Goal: Task Accomplishment & Management: Use online tool/utility

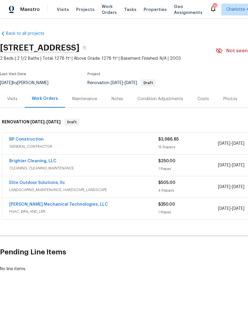
click at [230, 99] on div "Photos" at bounding box center [230, 99] width 14 height 6
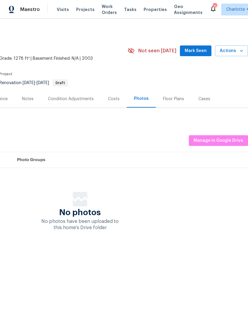
scroll to position [0, 88]
click at [110, 102] on div "Costs" at bounding box center [114, 99] width 26 height 18
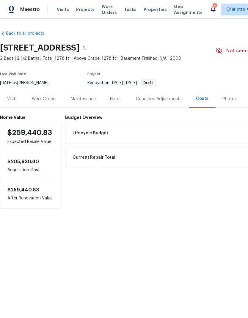
click at [47, 102] on div "Work Orders" at bounding box center [44, 99] width 39 height 18
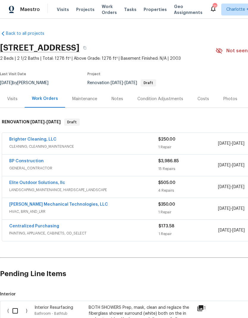
click at [201, 100] on div "Costs" at bounding box center [203, 99] width 12 height 6
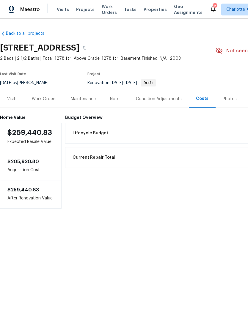
click at [43, 99] on div "Work Orders" at bounding box center [44, 99] width 25 height 6
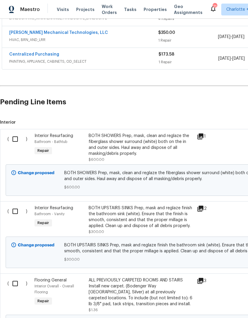
scroll to position [177, 0]
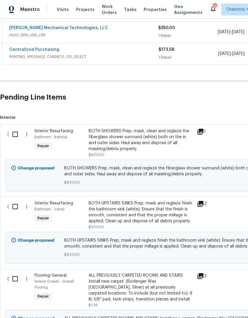
click at [15, 136] on input "checkbox" at bounding box center [17, 134] width 17 height 12
checkbox input "true"
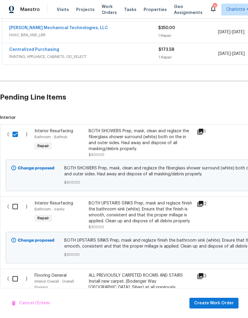
click at [17, 204] on input "checkbox" at bounding box center [17, 206] width 17 height 12
checkbox input "true"
click at [212, 304] on span "Create Work Order" at bounding box center [214, 303] width 40 height 7
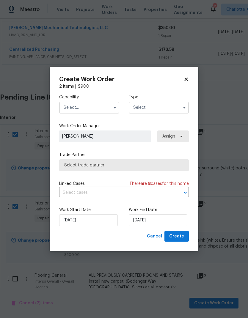
checkbox input "false"
click at [100, 107] on input "text" at bounding box center [89, 108] width 60 height 12
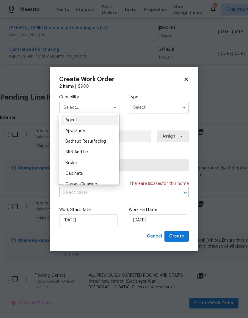
scroll to position [8, 0]
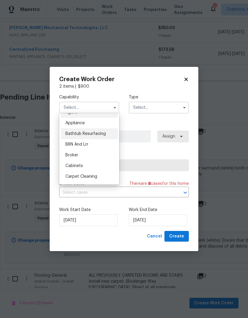
click at [111, 133] on div "Bathtub Resurfacing" at bounding box center [89, 133] width 57 height 11
type input "Bathtub Resurfacing"
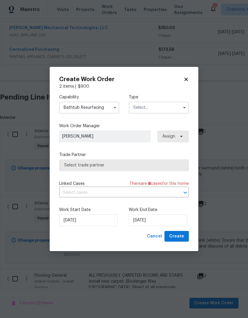
click at [172, 110] on input "text" at bounding box center [159, 108] width 60 height 12
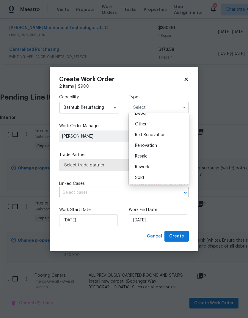
scroll to position [71, 0]
click at [170, 145] on div "Renovation" at bounding box center [158, 145] width 57 height 11
type input "Renovation"
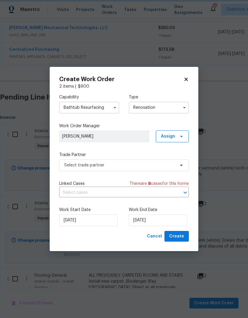
scroll to position [0, 0]
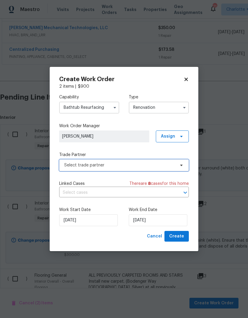
click at [150, 165] on span "Select trade partner" at bounding box center [119, 165] width 111 height 6
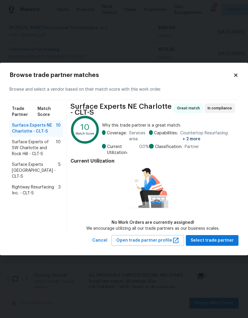
click at [53, 164] on span "Surface Experts South Charlotte - CLT-S" at bounding box center [35, 171] width 46 height 18
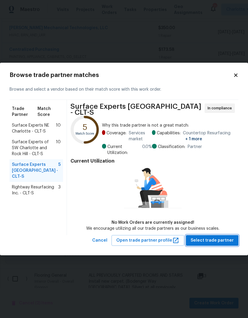
click at [232, 241] on span "Select trade partner" at bounding box center [212, 240] width 43 height 7
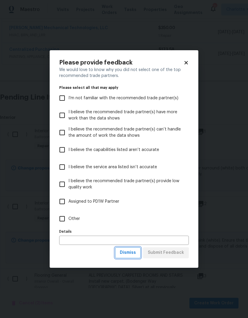
click at [135, 250] on span "Dismiss" at bounding box center [128, 252] width 16 height 7
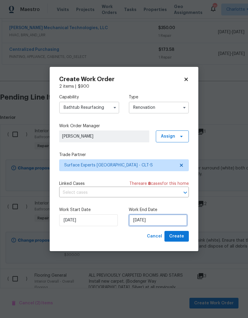
click at [170, 222] on input "[DATE]" at bounding box center [158, 220] width 59 height 12
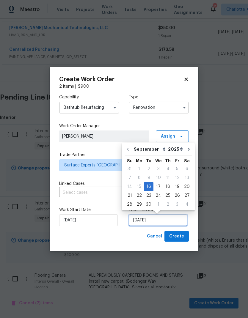
scroll to position [2, 0]
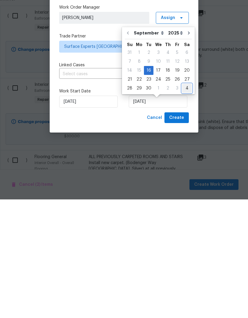
click at [185, 203] on div "4" at bounding box center [187, 207] width 10 height 8
type input "10/4/2025"
select select "9"
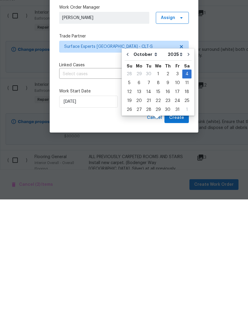
scroll to position [24, 0]
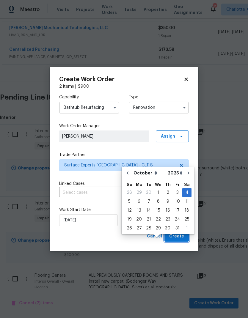
click at [185, 238] on button "Create" at bounding box center [176, 236] width 24 height 11
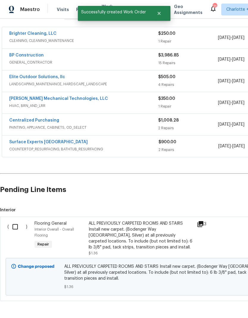
scroll to position [106, 0]
click at [15, 221] on input "checkbox" at bounding box center [17, 227] width 17 height 12
checkbox input "true"
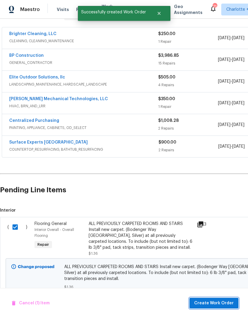
click at [221, 301] on span "Create Work Order" at bounding box center [214, 303] width 40 height 7
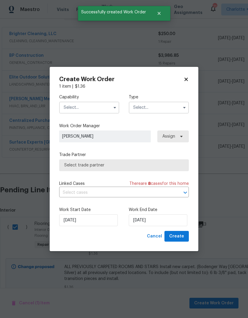
click at [95, 109] on input "text" at bounding box center [89, 108] width 60 height 12
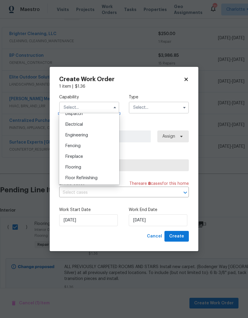
scroll to position [186, 0]
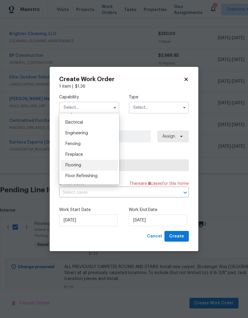
click at [102, 166] on div "Flooring" at bounding box center [89, 165] width 57 height 11
type input "Flooring"
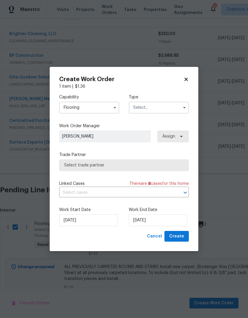
click at [156, 111] on input "text" at bounding box center [159, 108] width 60 height 12
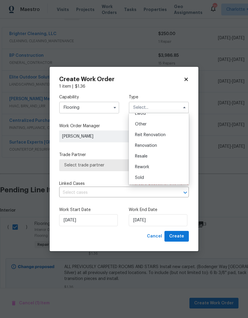
scroll to position [71, 0]
click at [167, 146] on div "Renovation" at bounding box center [158, 145] width 57 height 11
type input "Renovation"
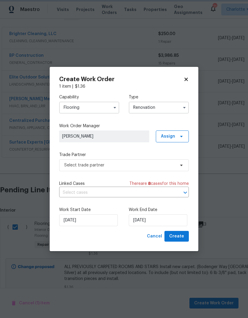
scroll to position [0, 0]
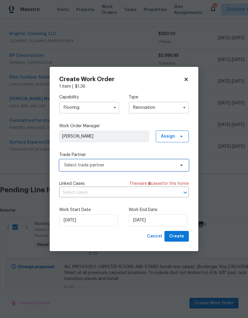
click at [159, 170] on span "Select trade partner" at bounding box center [124, 165] width 130 height 12
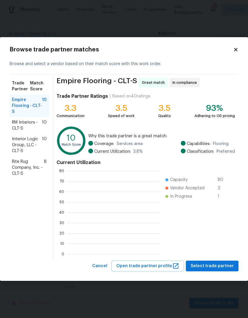
scroll to position [83, 93]
click at [231, 266] on span "Select trade partner" at bounding box center [212, 266] width 43 height 7
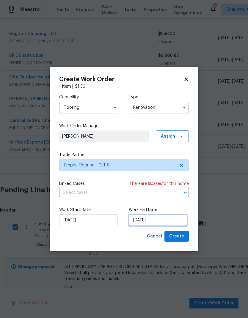
click at [169, 221] on input "[DATE]" at bounding box center [158, 220] width 59 height 12
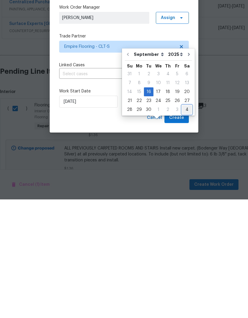
click at [184, 224] on div "4" at bounding box center [187, 228] width 10 height 8
type input "10/4/2025"
select select "9"
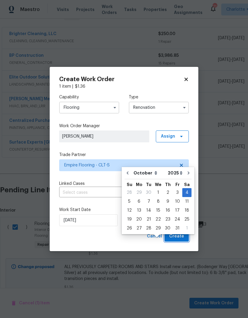
click at [182, 236] on span "Create" at bounding box center [176, 236] width 15 height 7
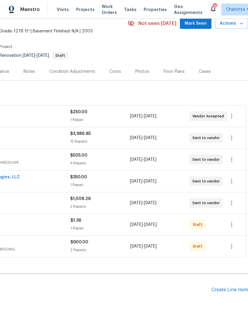
scroll to position [27, 88]
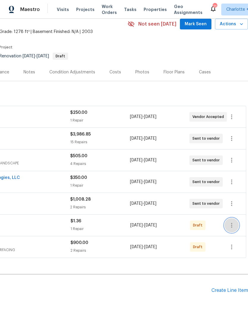
click at [232, 223] on icon "button" at bounding box center [231, 225] width 1 height 5
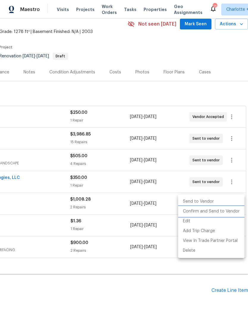
click at [233, 211] on li "Confirm and Send to Vendor" at bounding box center [211, 212] width 66 height 10
click at [177, 274] on div at bounding box center [124, 159] width 248 height 318
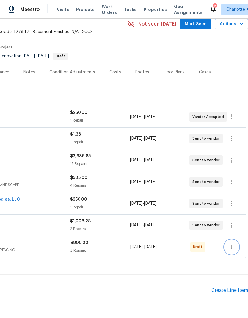
click at [233, 244] on icon "button" at bounding box center [231, 247] width 7 height 7
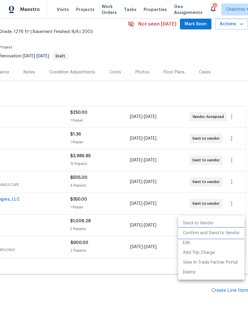
click at [227, 233] on li "Confirm and Send to Vendor" at bounding box center [211, 233] width 66 height 10
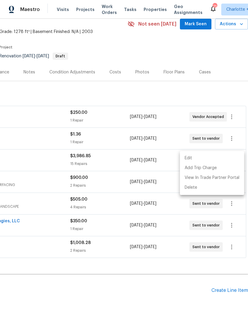
click at [188, 281] on div at bounding box center [124, 159] width 248 height 318
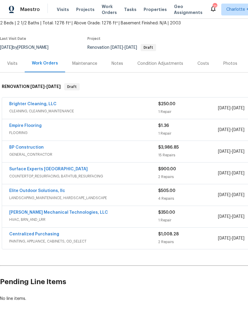
scroll to position [35, 0]
click at [118, 61] on div "Notes" at bounding box center [118, 64] width 12 height 6
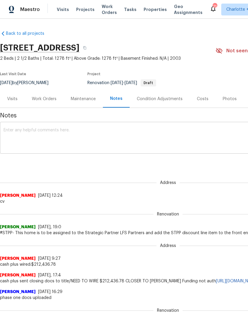
click at [183, 133] on textarea at bounding box center [168, 138] width 329 height 21
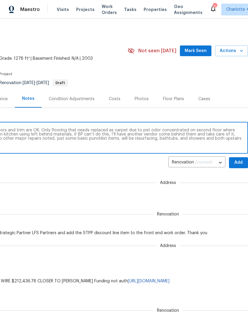
scroll to position [0, 88]
type textarea "Need to paint all walls and ceilings here, doors and trim are OK. Only flooring…"
click at [238, 162] on span "Add" at bounding box center [239, 162] width 10 height 7
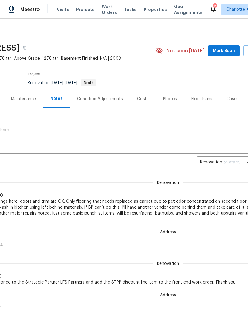
scroll to position [0, 61]
click at [230, 51] on span "Mark Seen" at bounding box center [223, 50] width 22 height 7
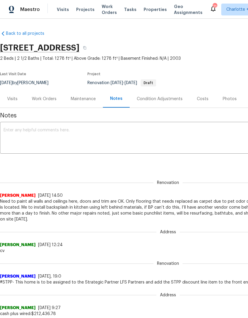
scroll to position [0, 0]
click at [49, 97] on div "Work Orders" at bounding box center [44, 99] width 25 height 6
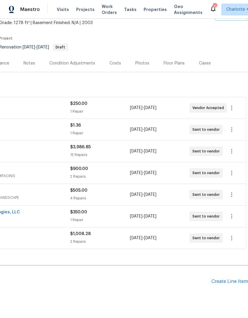
scroll to position [35, 88]
click at [231, 151] on icon "button" at bounding box center [231, 151] width 1 height 5
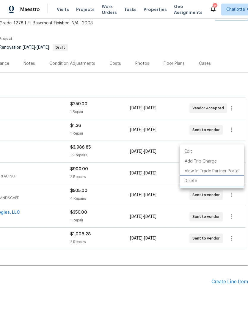
click at [223, 180] on li "Delete" at bounding box center [212, 181] width 64 height 10
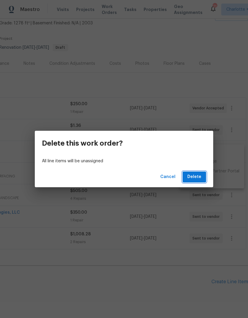
click at [202, 176] on button "Delete" at bounding box center [194, 177] width 23 height 11
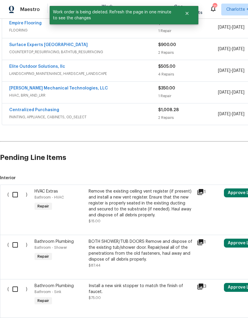
scroll to position [139, 0]
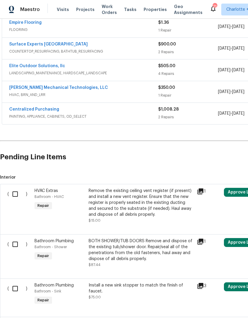
click at [17, 193] on input "checkbox" at bounding box center [17, 194] width 17 height 12
checkbox input "true"
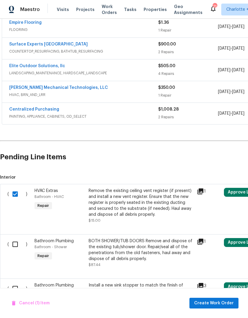
click at [12, 250] on input "checkbox" at bounding box center [17, 244] width 17 height 12
checkbox input "true"
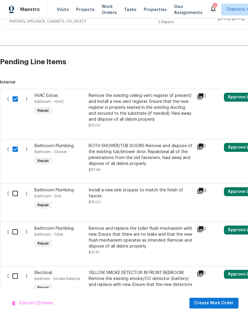
scroll to position [234, 0]
click at [15, 192] on input "checkbox" at bounding box center [17, 193] width 17 height 12
checkbox input "true"
click at [17, 233] on input "checkbox" at bounding box center [17, 232] width 17 height 12
checkbox input "true"
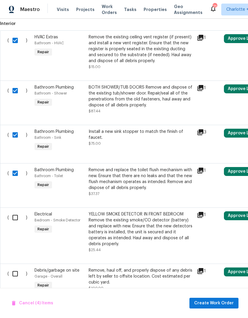
scroll to position [294, 0]
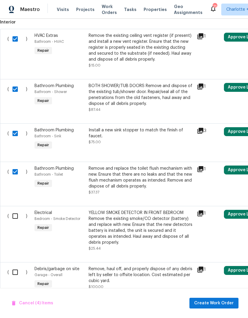
click at [17, 216] on input "checkbox" at bounding box center [17, 216] width 17 height 12
checkbox input "true"
click at [17, 277] on input "checkbox" at bounding box center [17, 272] width 17 height 12
checkbox input "true"
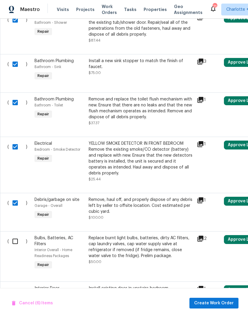
scroll to position [364, 0]
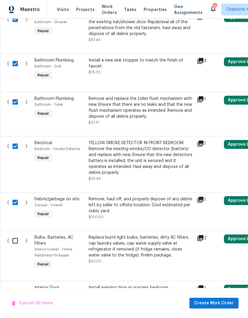
click at [14, 243] on input "checkbox" at bounding box center [17, 241] width 17 height 12
checkbox input "true"
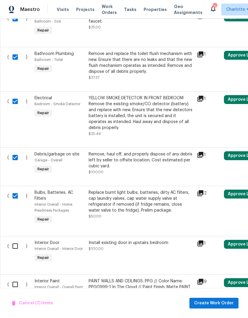
scroll to position [407, 0]
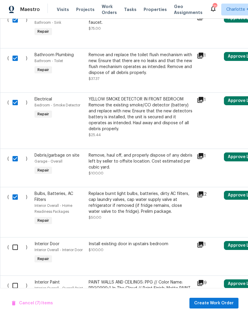
click at [18, 251] on input "checkbox" at bounding box center [17, 247] width 17 height 12
checkbox input "true"
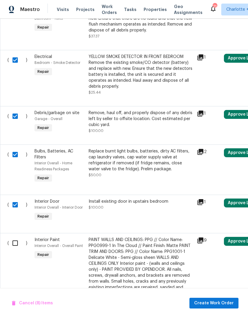
scroll to position [450, 0]
click at [13, 247] on input "checkbox" at bounding box center [17, 243] width 17 height 12
checkbox input "true"
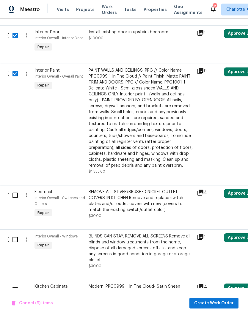
scroll to position [617, 0]
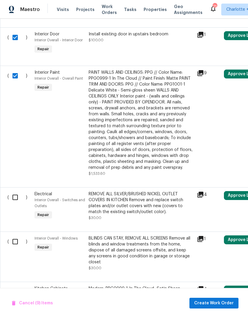
click at [16, 202] on input "checkbox" at bounding box center [17, 197] width 17 height 12
checkbox input "true"
click at [18, 245] on input "checkbox" at bounding box center [17, 242] width 17 height 12
checkbox input "true"
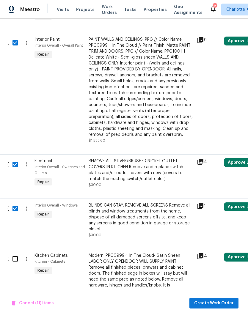
scroll to position [650, 0]
click at [16, 254] on input "checkbox" at bounding box center [17, 259] width 17 height 12
checkbox input "true"
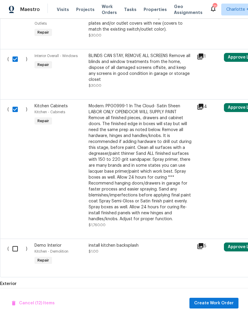
scroll to position [800, 0]
click at [16, 247] on input "checkbox" at bounding box center [17, 249] width 17 height 12
checkbox input "true"
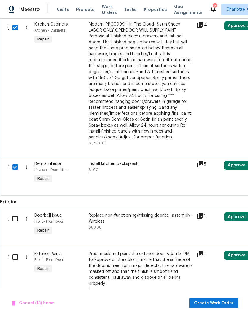
scroll to position [882, 0]
click at [15, 217] on input "checkbox" at bounding box center [17, 219] width 17 height 12
checkbox input "true"
click at [17, 256] on input "checkbox" at bounding box center [17, 257] width 17 height 12
checkbox input "true"
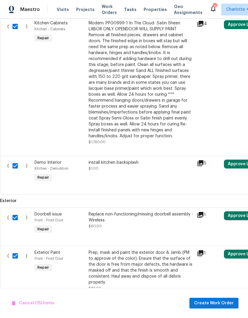
scroll to position [0, 0]
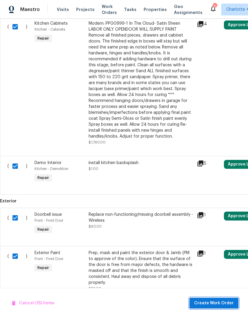
click at [224, 303] on span "Create Work Order" at bounding box center [214, 303] width 40 height 7
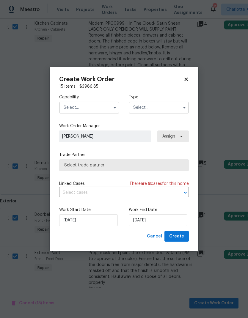
click at [103, 108] on input "text" at bounding box center [89, 108] width 60 height 12
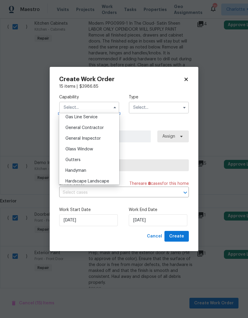
scroll to position [272, 0]
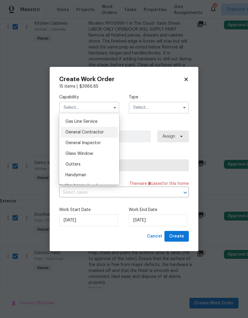
click at [117, 131] on div "General Contractor" at bounding box center [89, 132] width 57 height 11
type input "General Contractor"
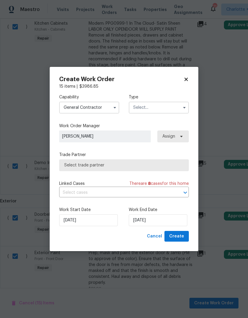
click at [170, 109] on input "text" at bounding box center [159, 108] width 60 height 12
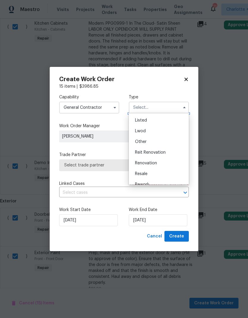
scroll to position [59, 0]
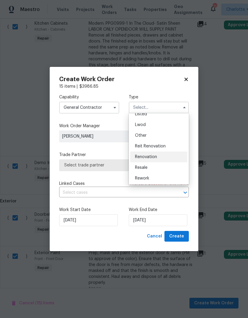
click at [174, 156] on div "Renovation" at bounding box center [158, 157] width 57 height 11
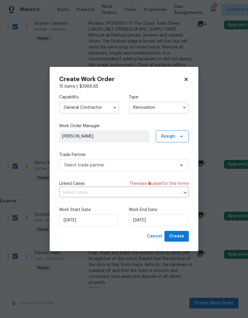
type input "Renovation"
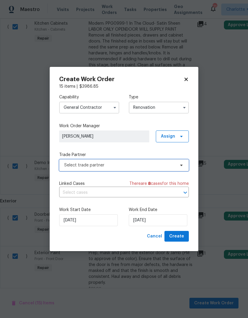
click at [176, 164] on span "Select trade partner" at bounding box center [124, 165] width 130 height 12
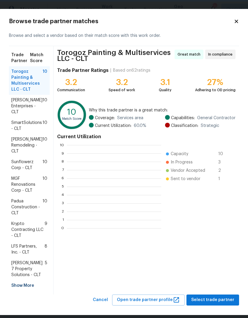
scroll to position [1, 1]
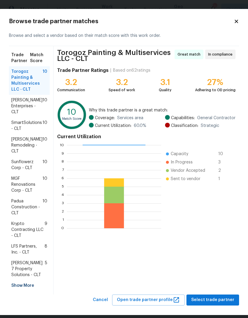
click at [36, 245] on span "LFS Partners, Inc. - CLT" at bounding box center [27, 250] width 33 height 12
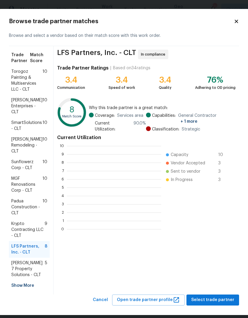
scroll to position [83, 94]
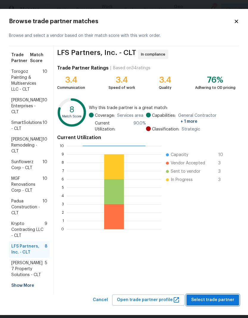
click at [229, 300] on span "Select trade partner" at bounding box center [212, 299] width 43 height 7
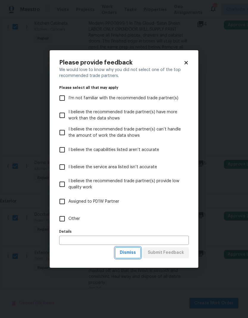
click at [136, 253] on span "Dismiss" at bounding box center [128, 252] width 16 height 7
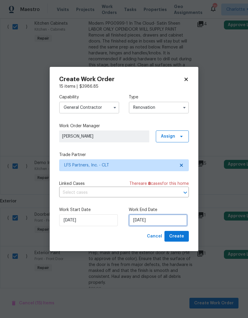
click at [173, 218] on input "[DATE]" at bounding box center [158, 220] width 59 height 12
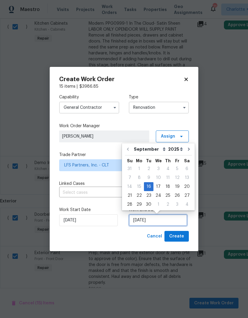
scroll to position [2, 0]
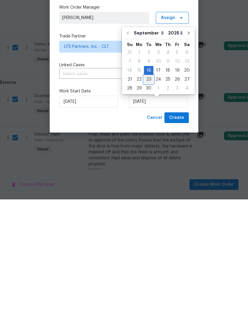
click at [149, 194] on div "23" at bounding box center [149, 198] width 10 height 8
type input "9/23/2025"
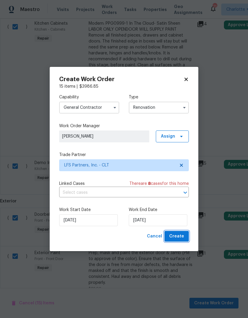
click at [179, 237] on span "Create" at bounding box center [176, 236] width 15 height 7
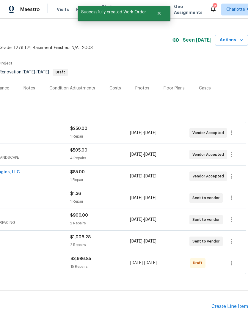
scroll to position [10, 88]
click at [231, 260] on icon "button" at bounding box center [231, 263] width 7 height 7
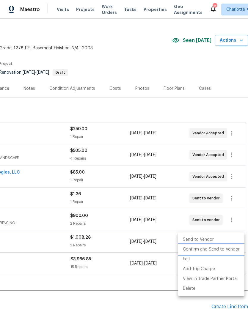
click at [233, 251] on li "Confirm and Send to Vendor" at bounding box center [211, 250] width 66 height 10
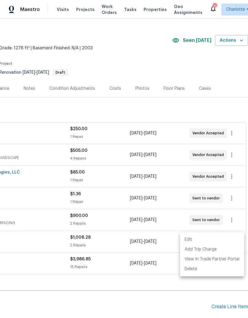
click at [145, 278] on div at bounding box center [124, 159] width 248 height 318
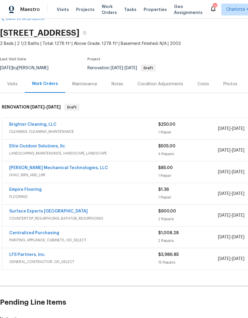
scroll to position [15, 0]
click at [22, 259] on span "GENERAL_CONTRACTOR, OD_SELECT" at bounding box center [83, 262] width 149 height 6
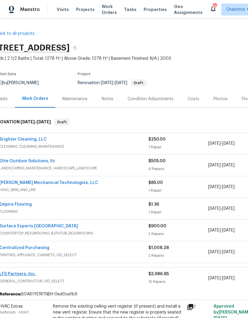
scroll to position [0, 10]
click at [106, 96] on div "Notes" at bounding box center [108, 99] width 12 height 6
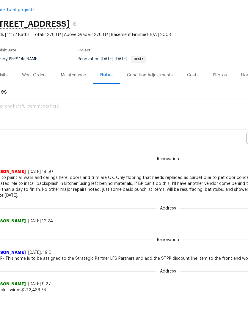
click at [123, 117] on textarea at bounding box center [158, 114] width 329 height 21
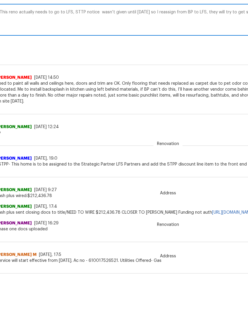
scroll to position [75, 4]
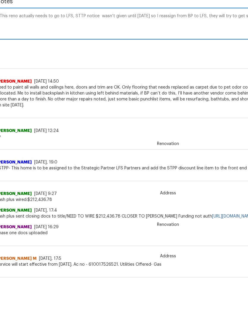
click at [176, 29] on textarea "This reno actually needs to go to LFS, STTP notice wasn’t given until yesterday…" at bounding box center [164, 39] width 329 height 21
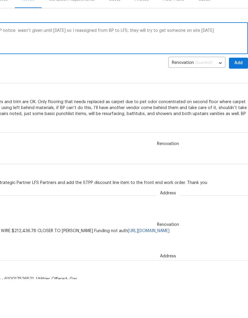
scroll to position [61, 88]
type textarea "This reno actually needs to go to LFS, STTP notice wasn’t given until yesterday…"
click at [237, 75] on span "Add" at bounding box center [239, 78] width 10 height 7
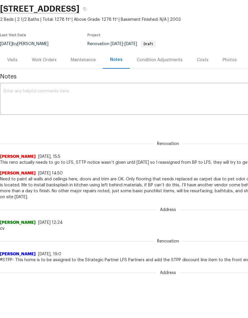
scroll to position [0, 0]
click at [46, 59] on div "Work Orders" at bounding box center [44, 60] width 25 height 6
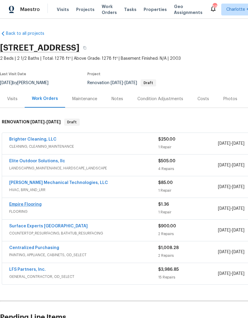
click at [24, 203] on link "Empire Flooring" at bounding box center [25, 205] width 32 height 4
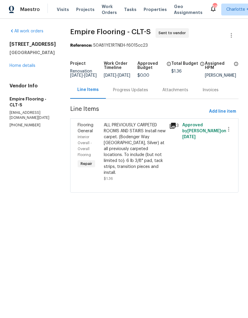
click at [138, 93] on div "Progress Updates" at bounding box center [130, 90] width 35 height 6
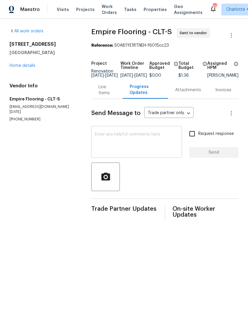
click at [158, 145] on textarea at bounding box center [137, 142] width 84 height 21
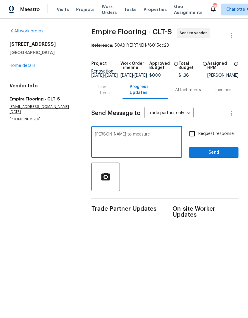
click at [99, 137] on textarea "Reedy to measure" at bounding box center [137, 142] width 84 height 21
type textarea "Ready to measure"
click at [219, 156] on span "Send" at bounding box center [214, 152] width 40 height 7
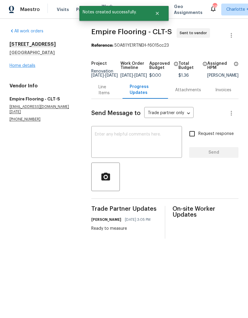
click at [29, 66] on link "Home details" at bounding box center [23, 66] width 26 height 4
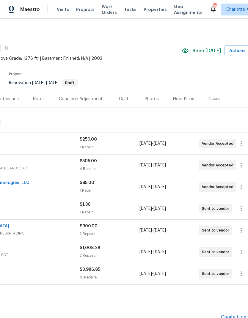
scroll to position [0, 79]
click at [125, 101] on div "Costs" at bounding box center [124, 99] width 12 height 6
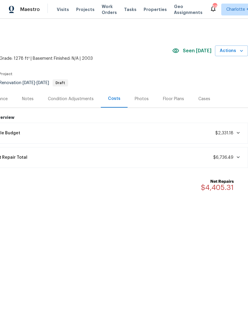
scroll to position [0, 88]
click at [234, 134] on span at bounding box center [236, 133] width 7 height 5
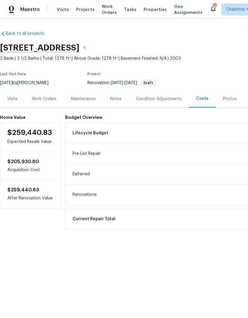
scroll to position [0, 0]
click at [49, 98] on div "Work Orders" at bounding box center [44, 99] width 25 height 6
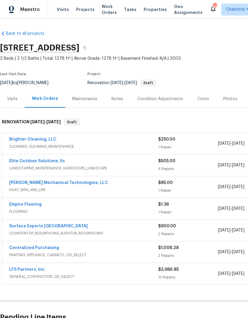
click at [12, 100] on div "Visits" at bounding box center [12, 99] width 10 height 6
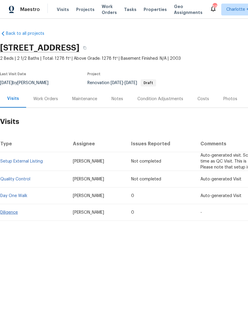
click at [18, 211] on link "Diligence" at bounding box center [9, 213] width 18 height 4
click at [170, 101] on div "Condition Adjustments" at bounding box center [160, 99] width 46 height 6
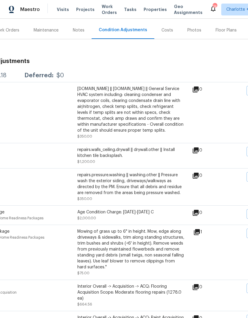
scroll to position [67, 38]
